Goal: Task Accomplishment & Management: Complete application form

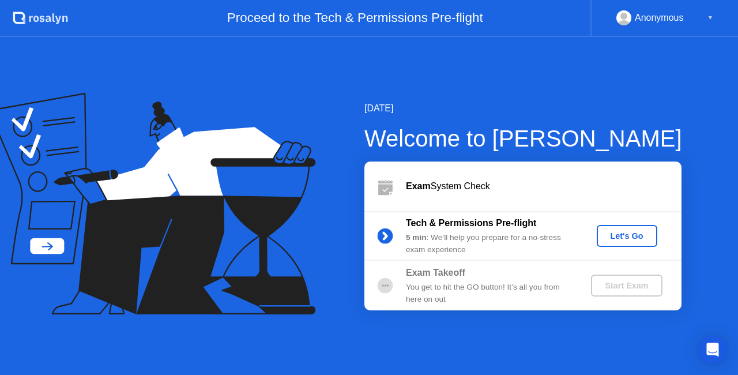
click at [632, 244] on button "Let's Go" at bounding box center [627, 236] width 61 height 22
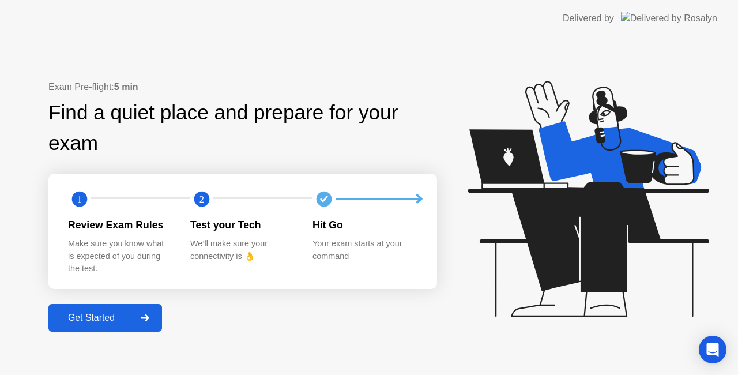
click at [92, 317] on div "Get Started" at bounding box center [91, 317] width 79 height 10
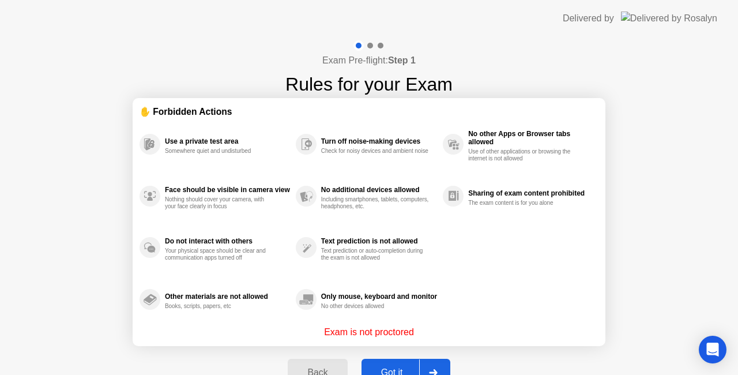
click at [651, 189] on div "Exam Pre-flight: Step 1 Rules for your Exam ✋ Forbidden Actions Use a private t…" at bounding box center [369, 219] width 738 height 365
click at [399, 364] on button "Got it" at bounding box center [405, 373] width 89 height 28
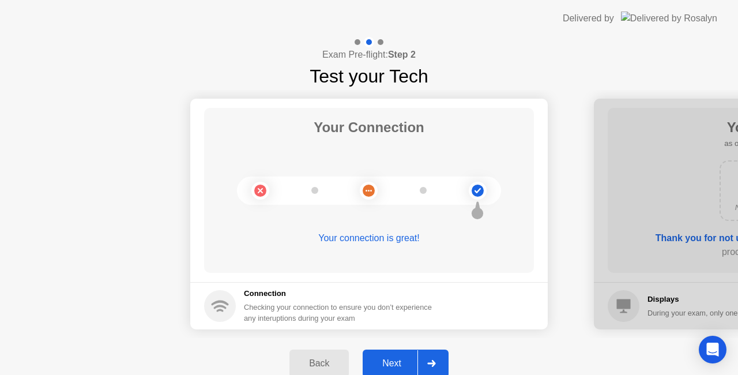
click at [451, 252] on div "Your connection is great!" at bounding box center [369, 247] width 330 height 32
click at [385, 359] on div "Next" at bounding box center [391, 363] width 51 height 10
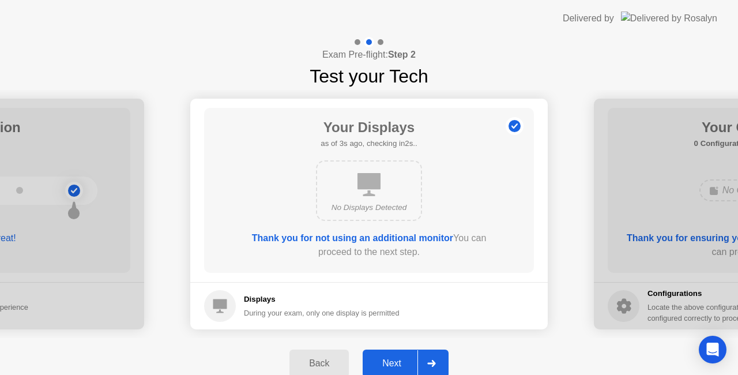
click at [390, 359] on div "Next" at bounding box center [391, 363] width 51 height 10
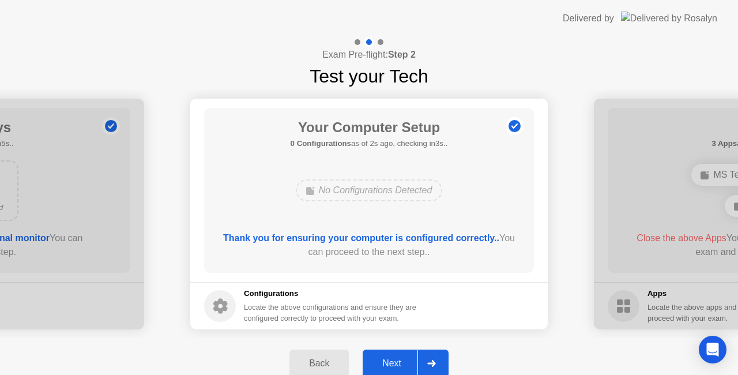
click at [391, 359] on div "Next" at bounding box center [391, 363] width 51 height 10
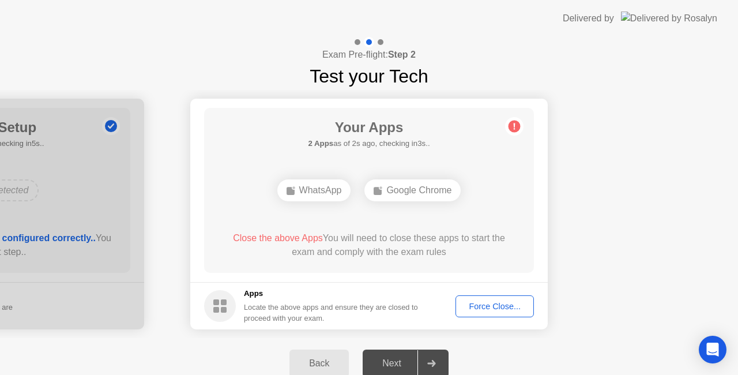
click at [505, 304] on div "Force Close..." at bounding box center [494, 305] width 70 height 9
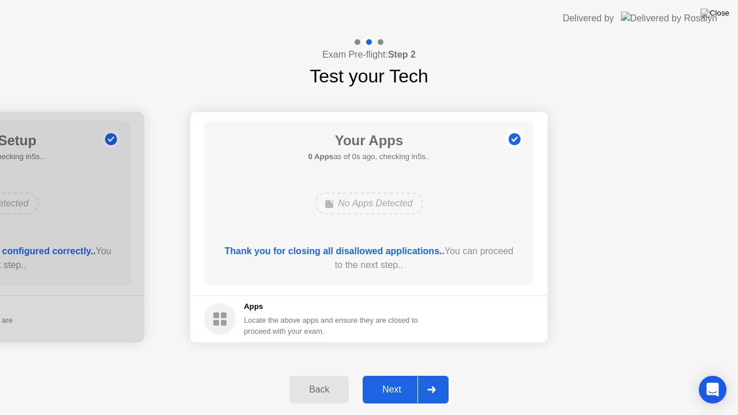
click at [391, 374] on div "Next" at bounding box center [391, 389] width 51 height 10
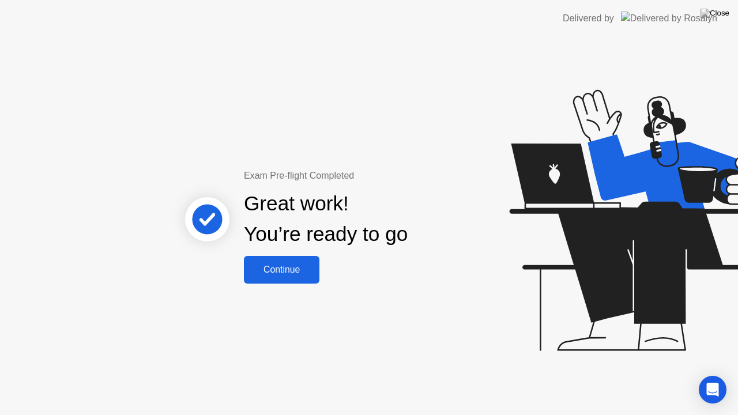
click at [293, 267] on div "Continue" at bounding box center [281, 270] width 69 height 10
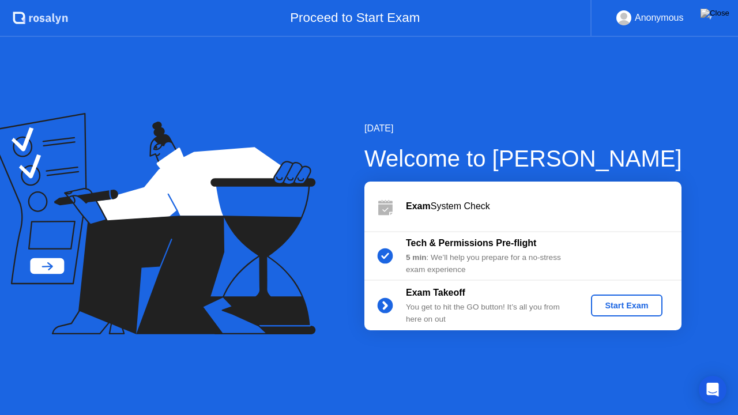
click at [630, 301] on div "Start Exam" at bounding box center [626, 305] width 62 height 9
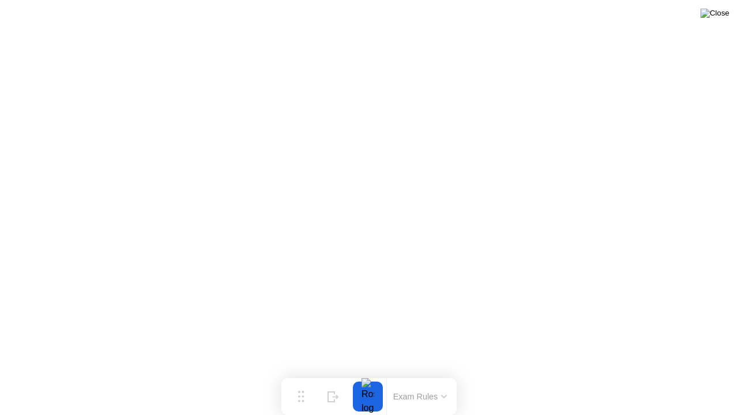
click at [716, 12] on img at bounding box center [714, 13] width 29 height 9
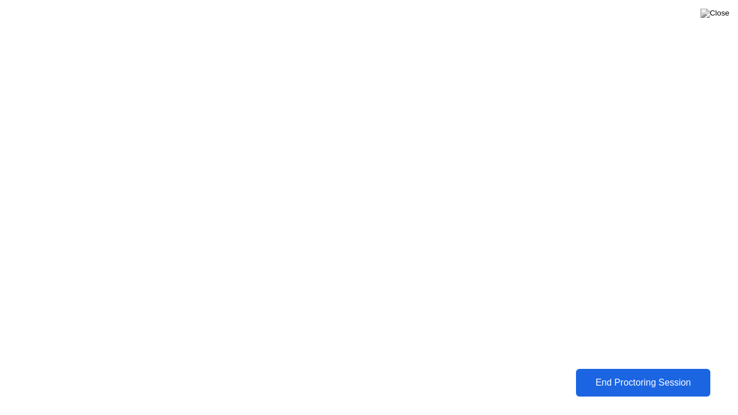
click at [619, 374] on div "End Proctoring Session" at bounding box center [642, 383] width 127 height 10
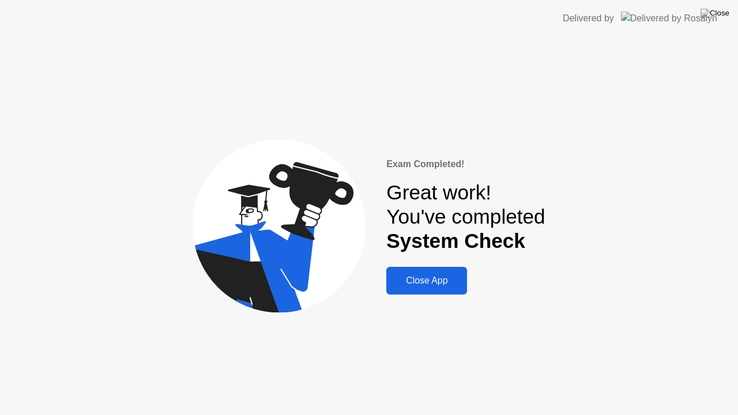
click at [435, 286] on div "Close App" at bounding box center [427, 281] width 74 height 10
